Goal: Navigation & Orientation: Find specific page/section

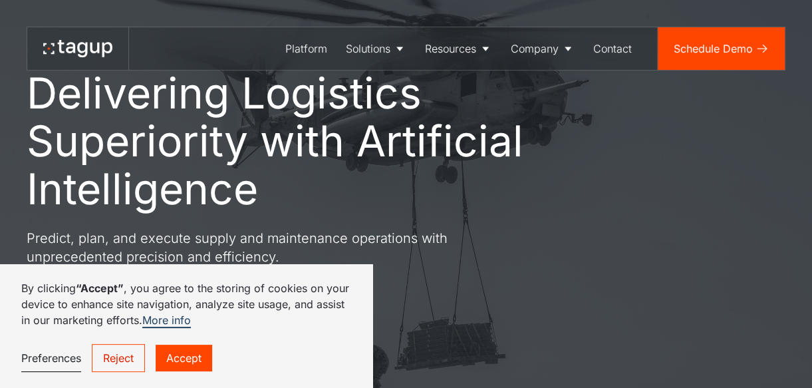
click at [197, 355] on link "Accept" at bounding box center [184, 358] width 57 height 27
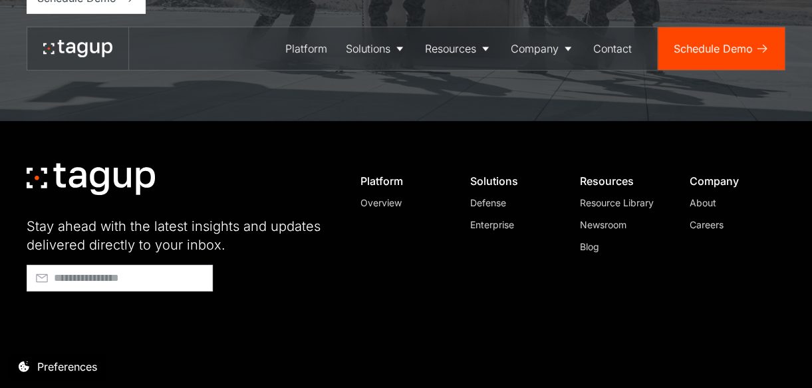
scroll to position [5238, 0]
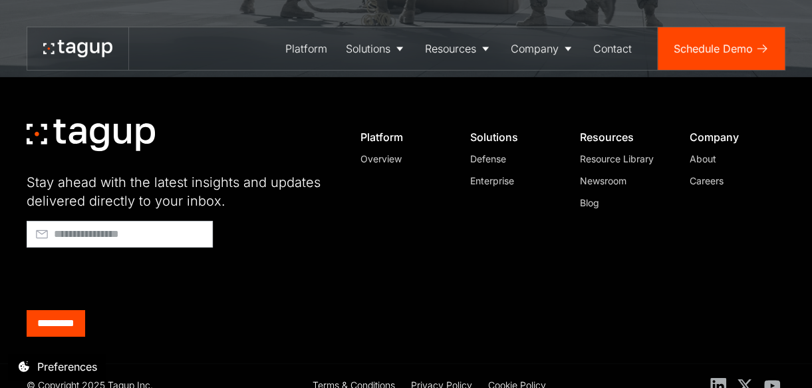
click at [714, 152] on div "About" at bounding box center [732, 159] width 85 height 14
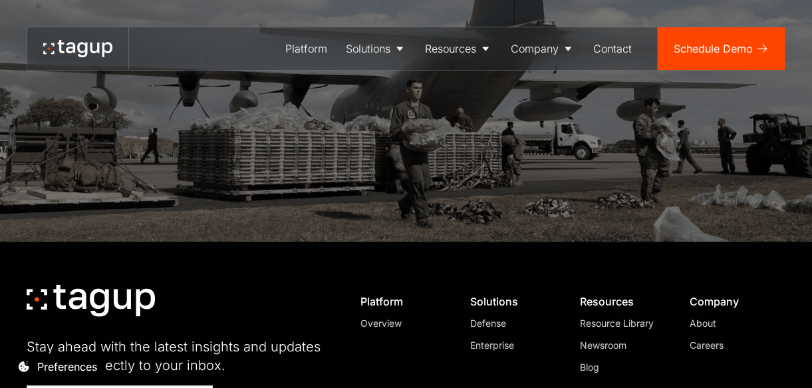
scroll to position [3820, 0]
